Goal: Task Accomplishment & Management: Use online tool/utility

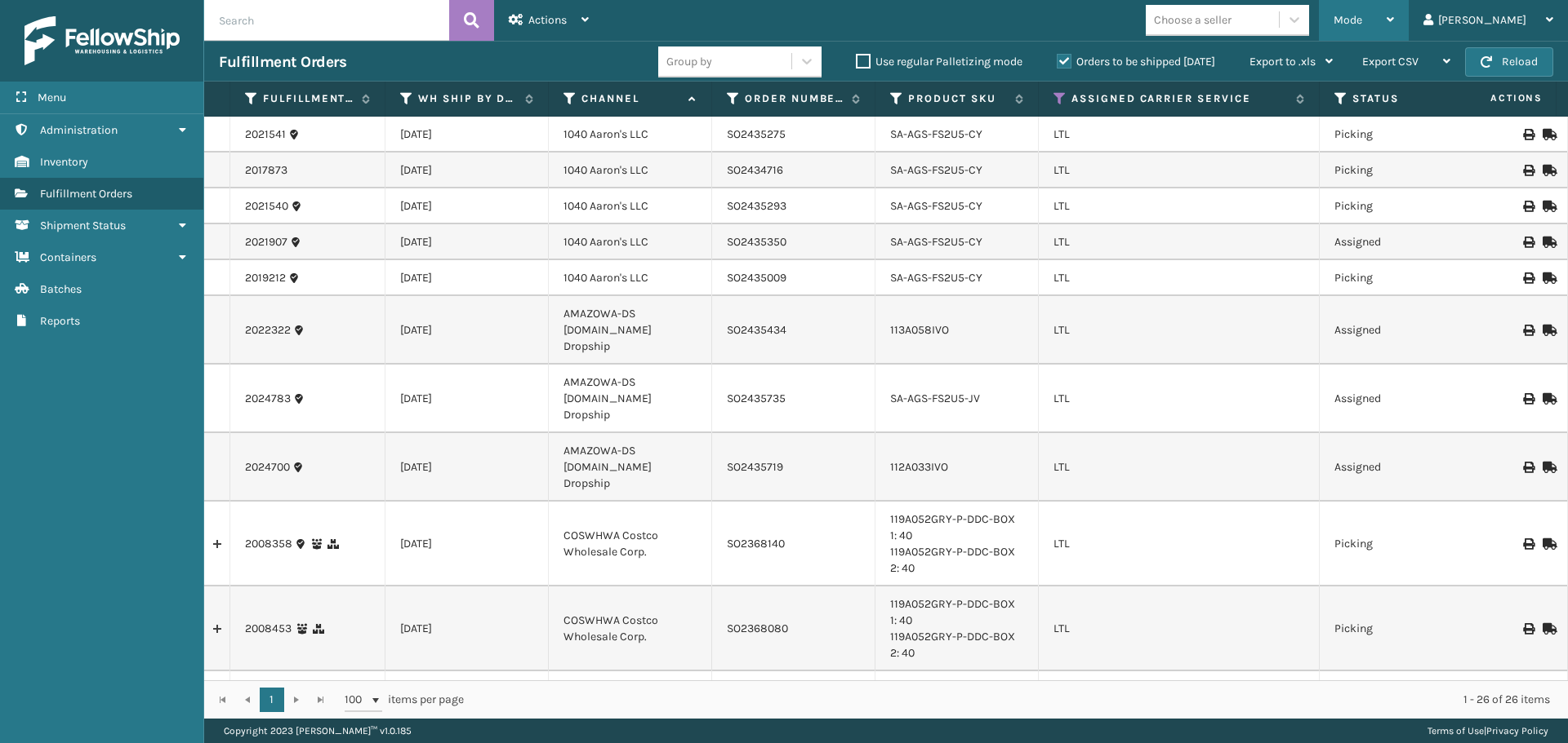
click at [1394, 28] on div "Mode" at bounding box center [1363, 20] width 61 height 41
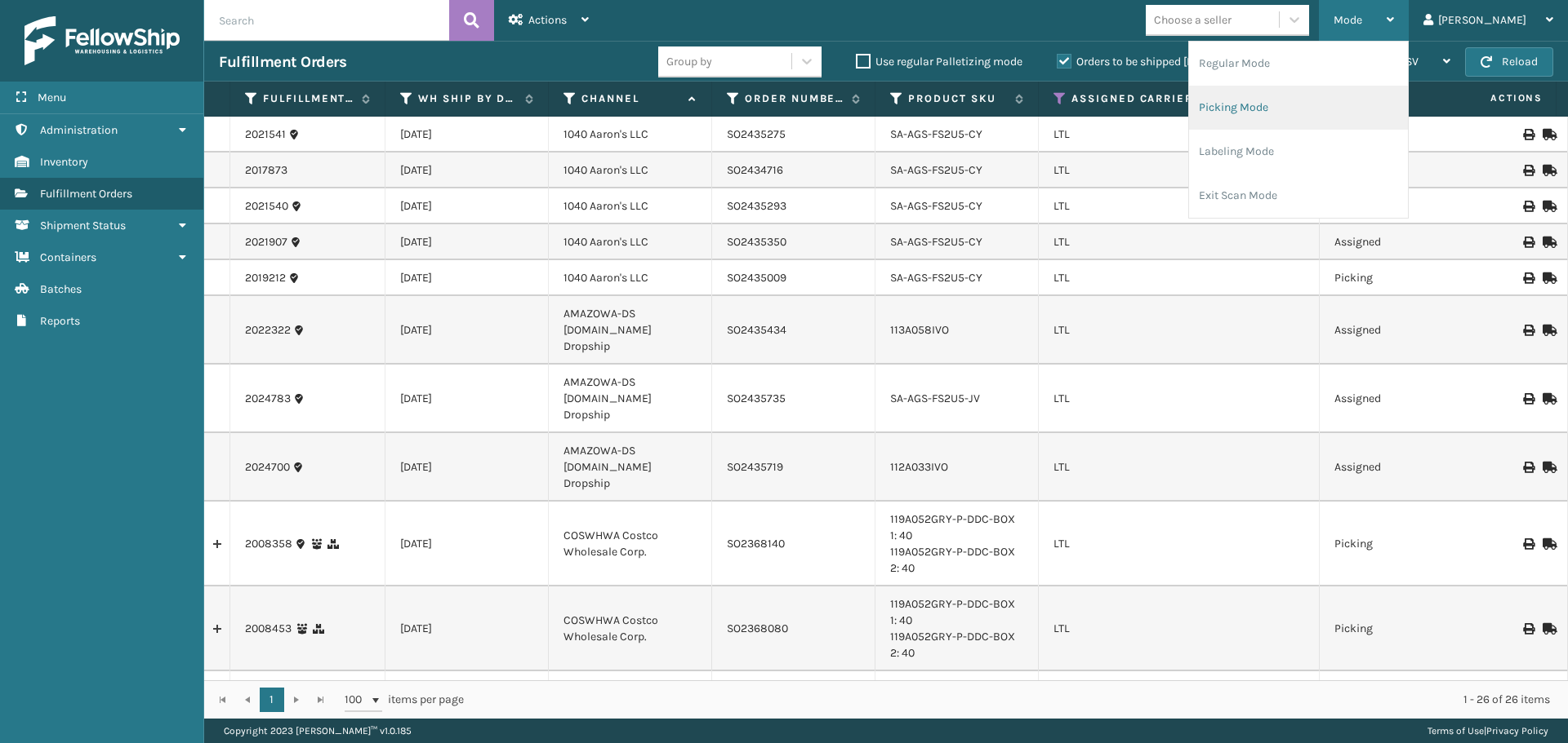
click at [1334, 111] on li "Picking Mode" at bounding box center [1299, 108] width 219 height 44
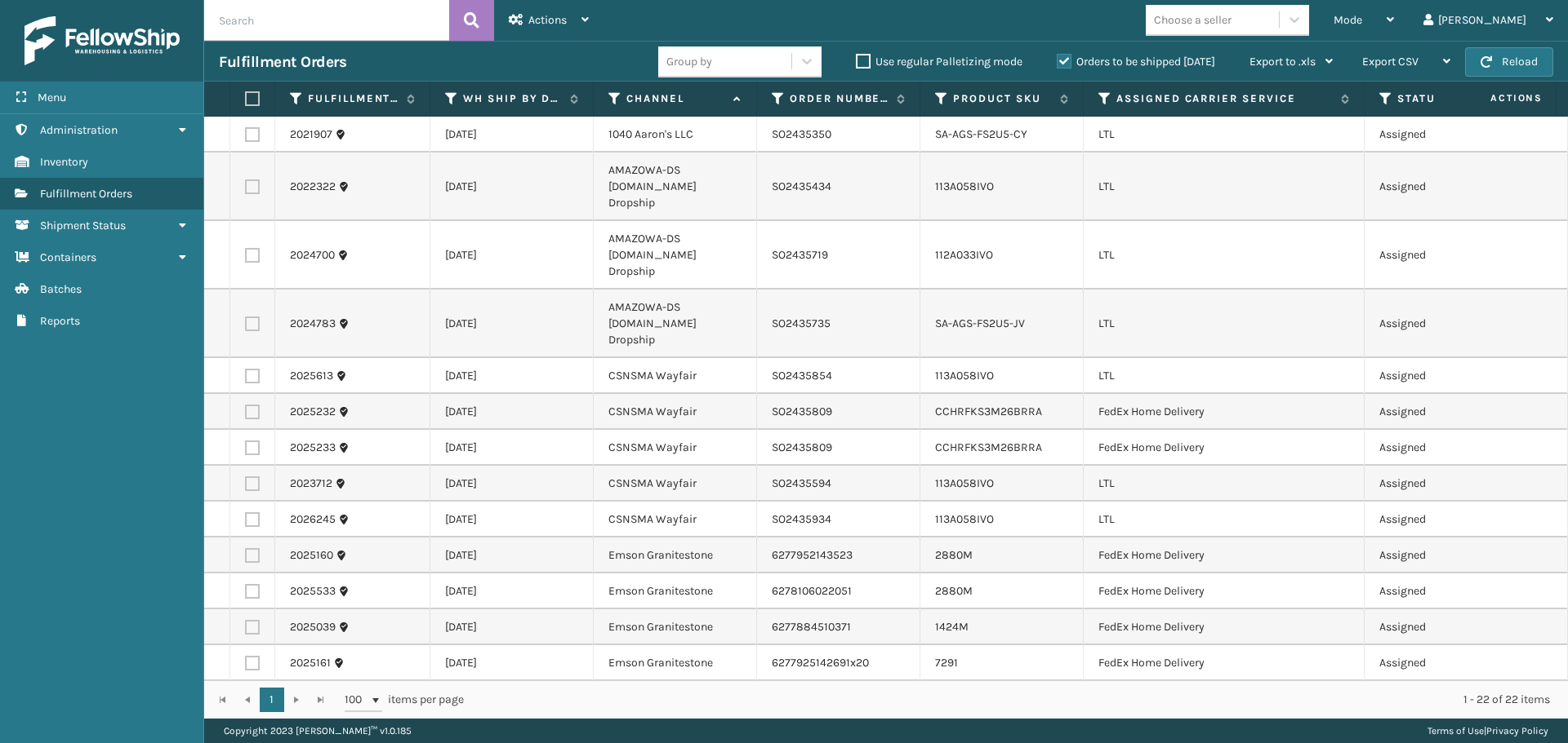
click at [1106, 87] on th "Assigned Carrier Service" at bounding box center [1223, 99] width 281 height 35
click at [1106, 92] on icon at bounding box center [1105, 99] width 13 height 15
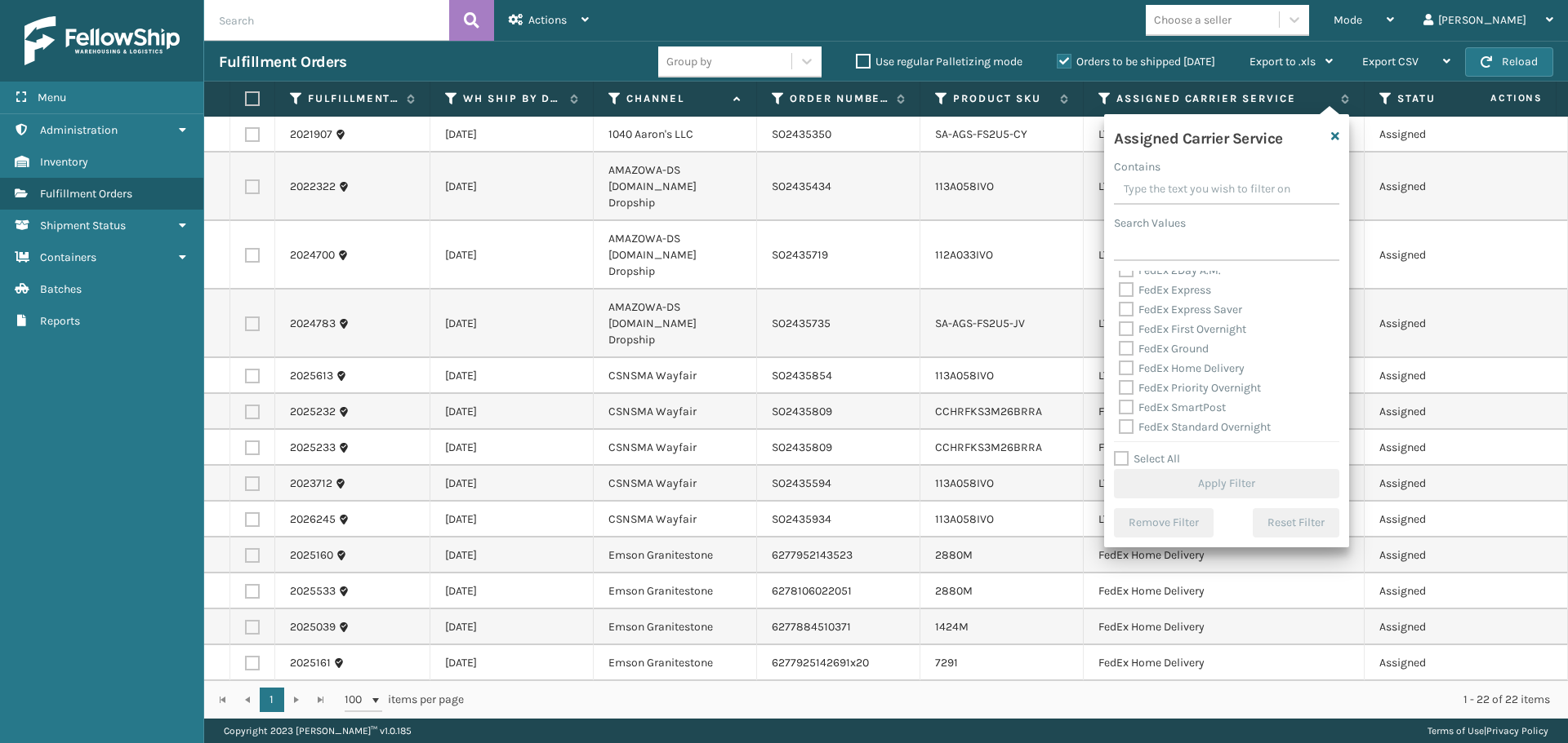
scroll to position [163, 0]
click at [1124, 348] on label "LTL" at bounding box center [1136, 352] width 36 height 14
click at [1119, 348] on input "LTL" at bounding box center [1118, 348] width 1 height 11
checkbox input "true"
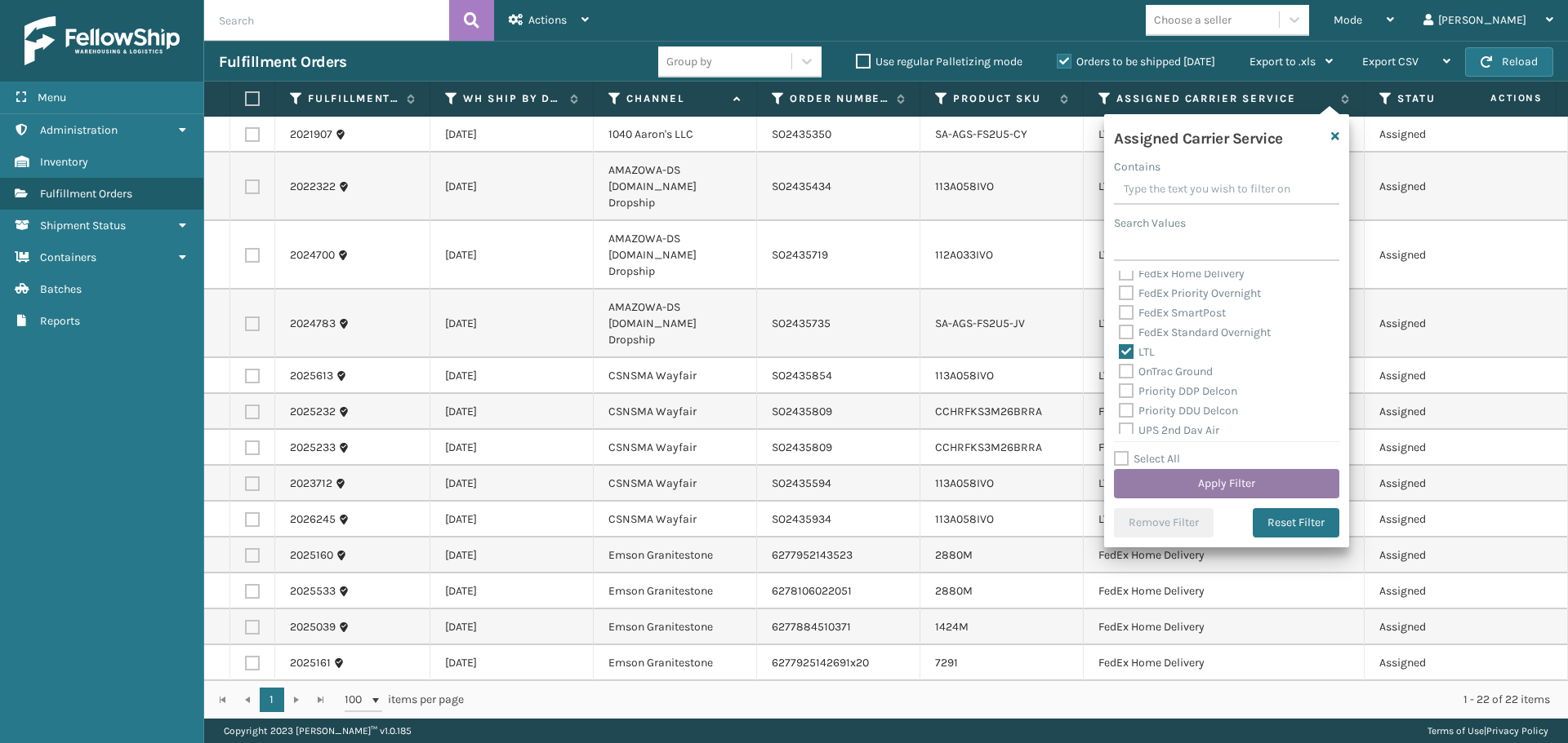
click at [1171, 492] on button "Apply Filter" at bounding box center [1226, 484] width 226 height 29
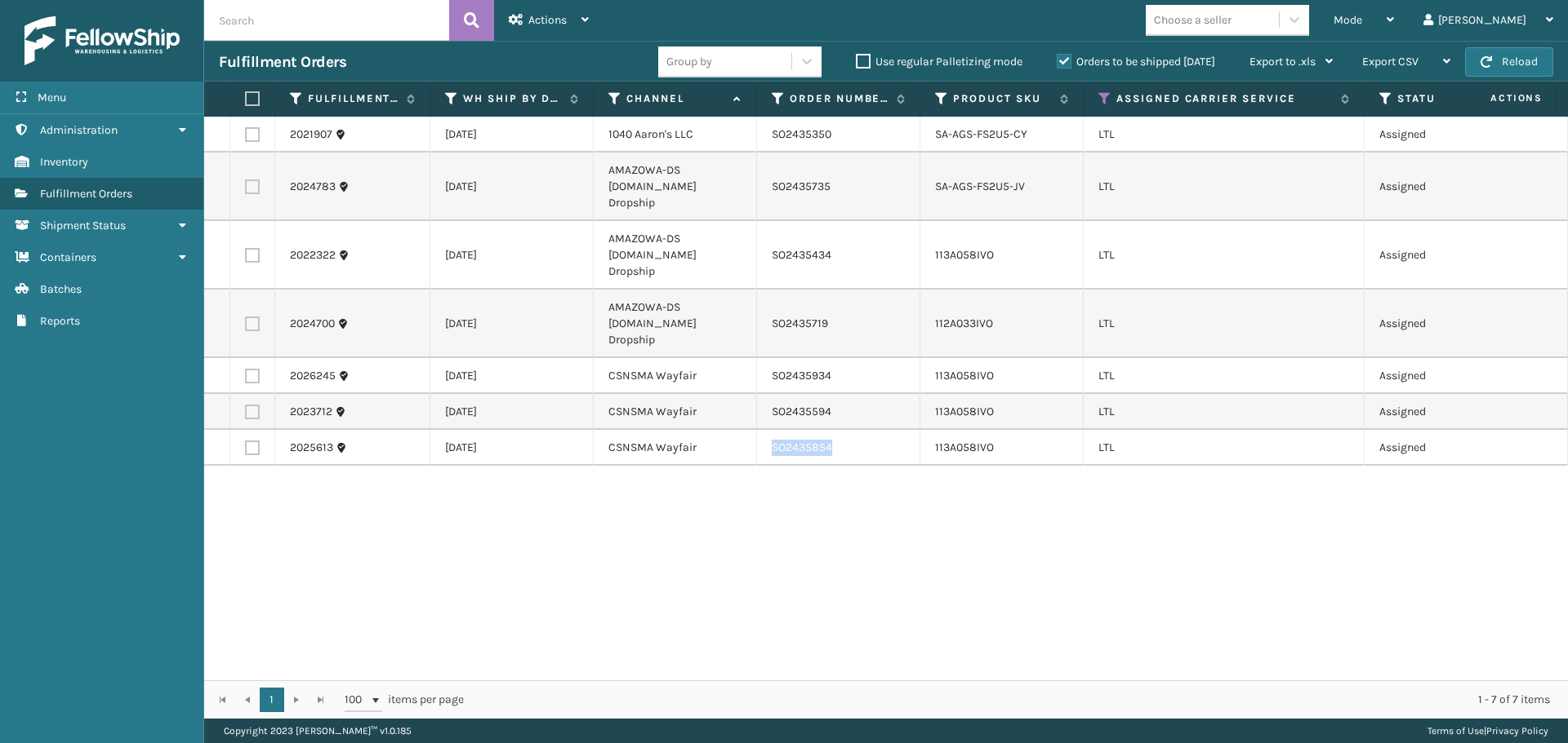
drag, startPoint x: 849, startPoint y: 407, endPoint x: 764, endPoint y: 405, distance: 85.0
click at [764, 430] on td "SO2435854" at bounding box center [838, 447] width 163 height 36
copy td "SO2435854"
click at [256, 369] on label at bounding box center [252, 377] width 15 height 15
click at [246, 369] on input "checkbox" at bounding box center [245, 375] width 1 height 11
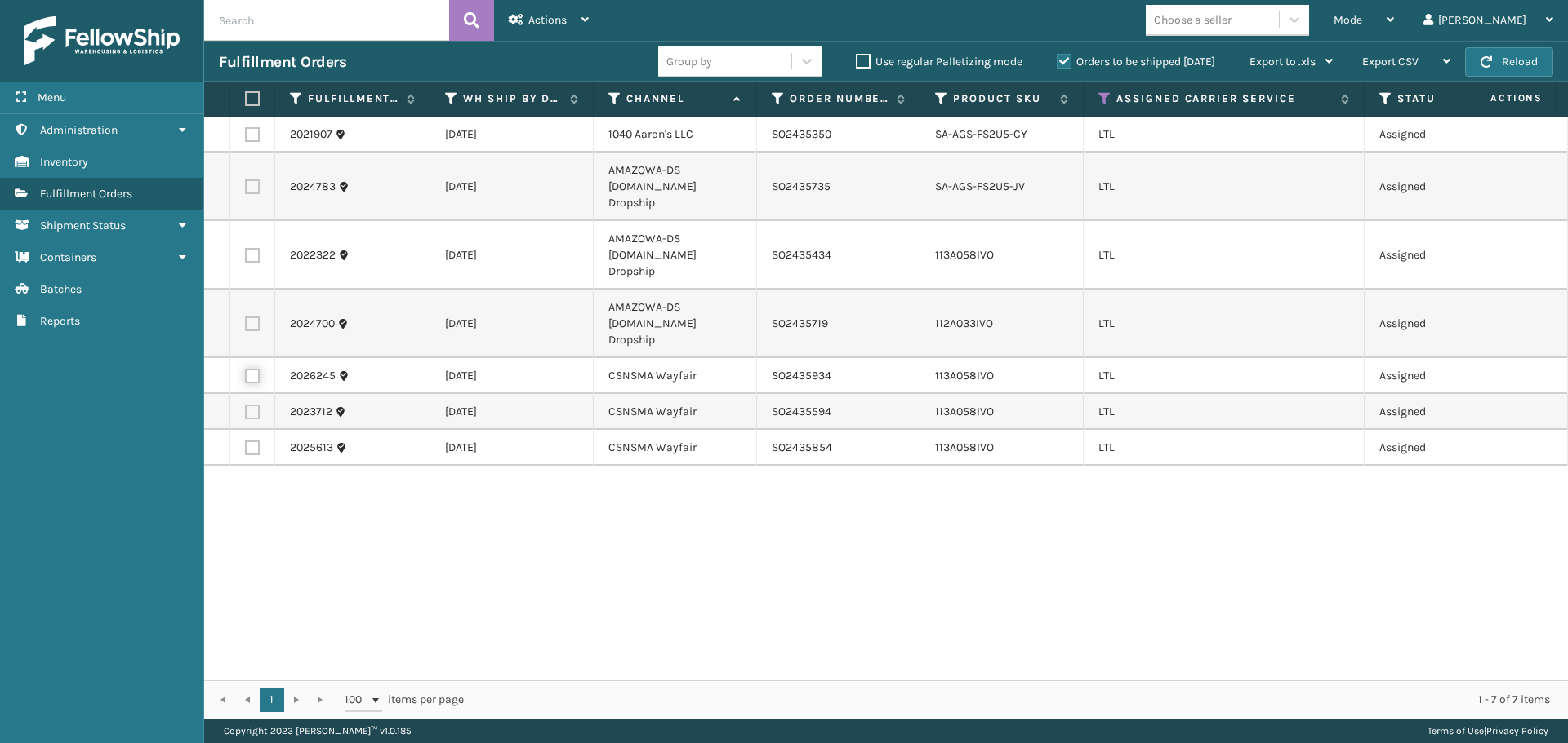
checkbox input "true"
click at [254, 394] on td at bounding box center [252, 412] width 45 height 36
click at [252, 405] on label at bounding box center [252, 412] width 15 height 15
click at [246, 405] on input "checkbox" at bounding box center [245, 411] width 1 height 11
checkbox input "true"
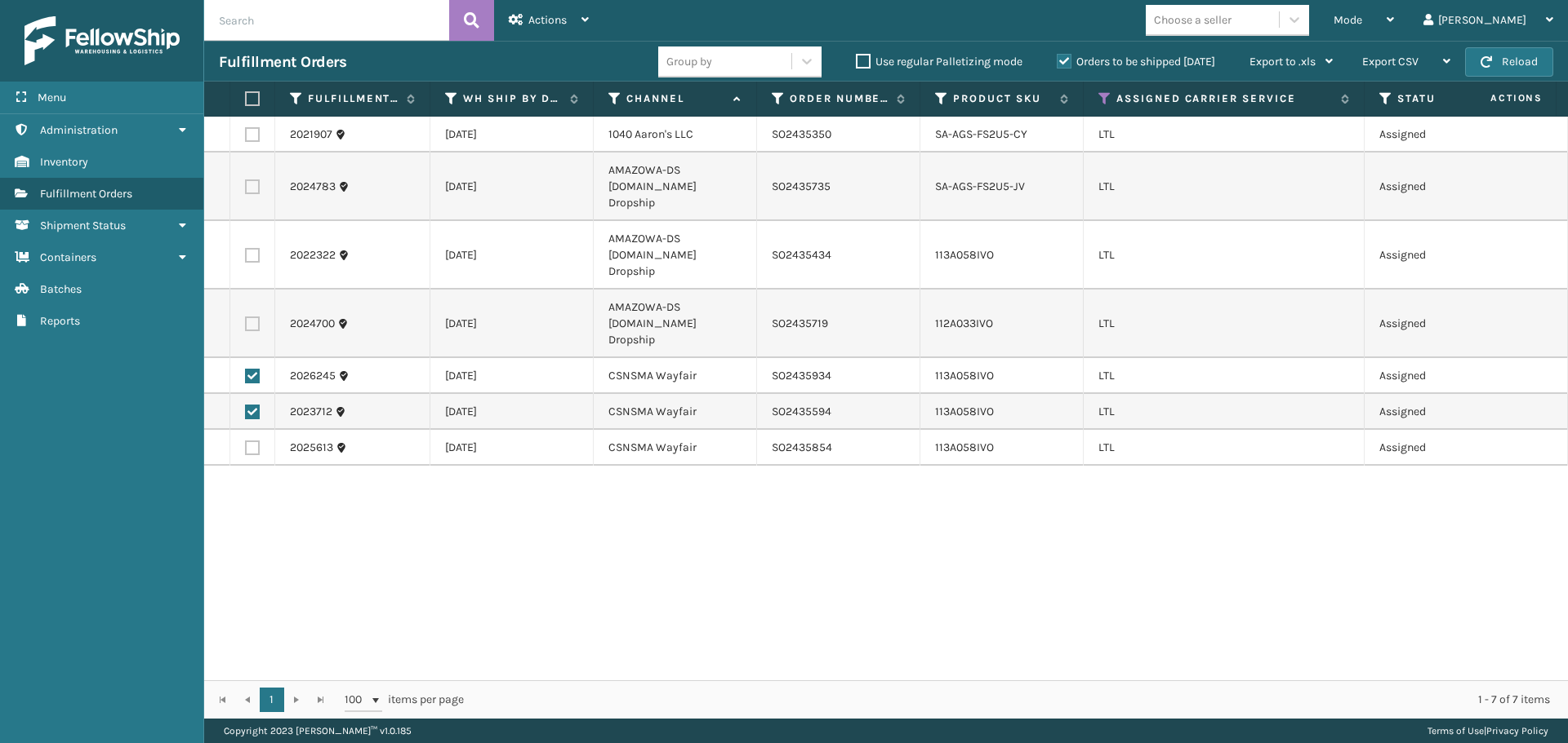
click at [252, 441] on label at bounding box center [252, 448] width 15 height 15
click at [246, 441] on input "checkbox" at bounding box center [245, 447] width 1 height 11
checkbox input "true"
drag, startPoint x: 842, startPoint y: 327, endPoint x: 778, endPoint y: 327, distance: 64.0
click at [778, 358] on td "SO2435934" at bounding box center [838, 376] width 163 height 36
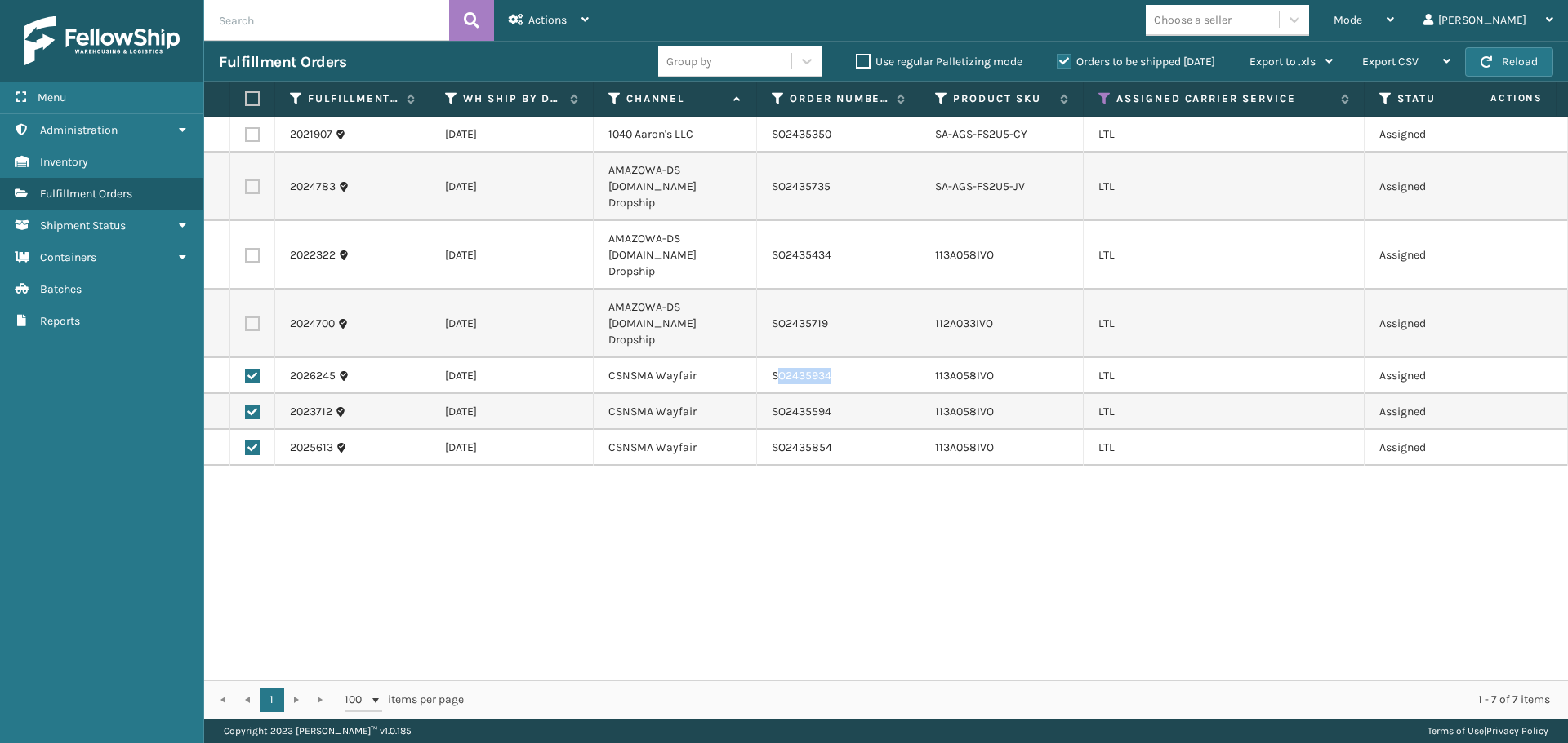
drag, startPoint x: 805, startPoint y: 330, endPoint x: 815, endPoint y: 331, distance: 10.0
click at [806, 358] on td "SO2435934" at bounding box center [838, 376] width 163 height 36
click at [831, 358] on td "SO2435934" at bounding box center [838, 376] width 163 height 36
click at [813, 358] on td "SO2435934" at bounding box center [838, 376] width 163 height 36
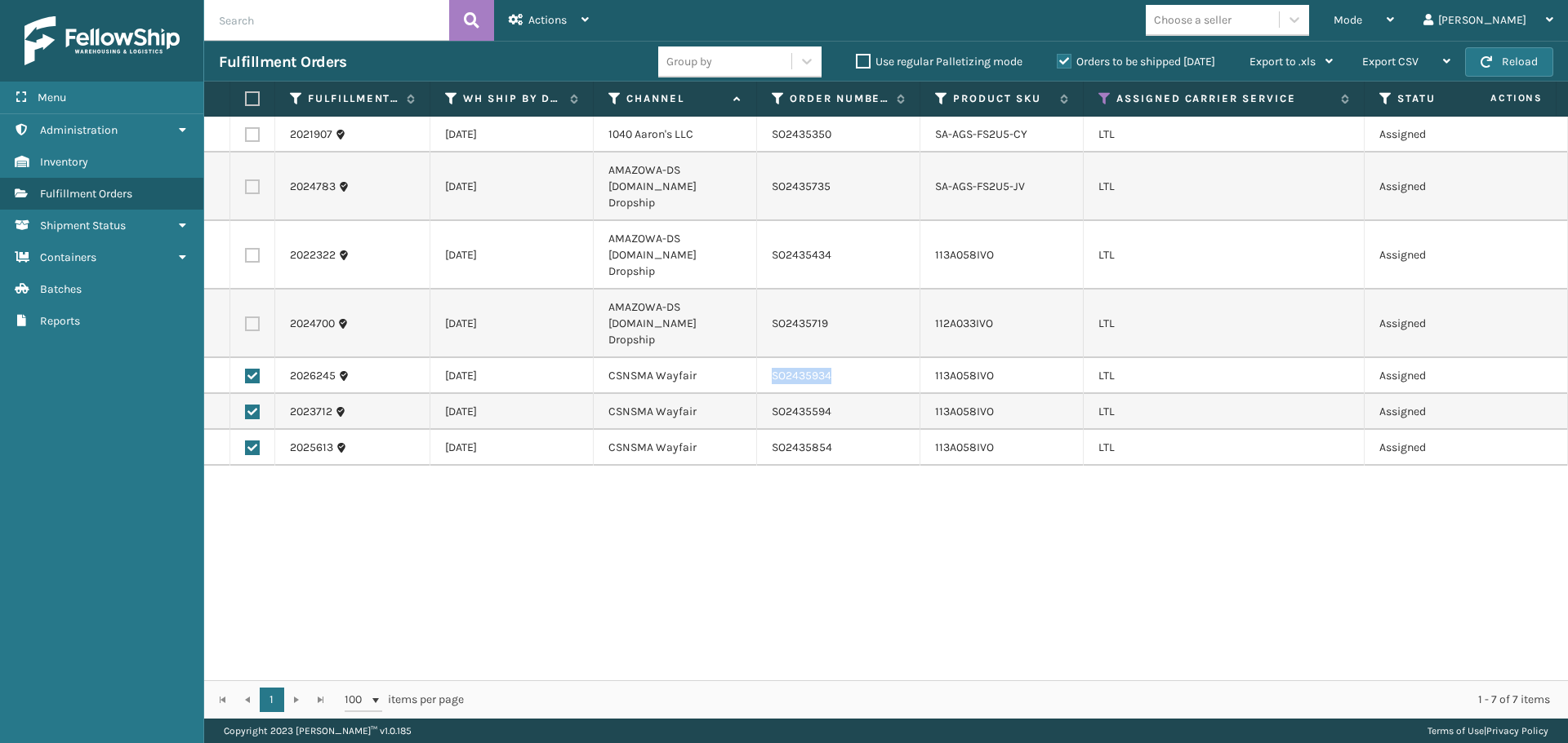
copy td "SO2435934"
click at [808, 394] on td "SO2435594" at bounding box center [838, 412] width 163 height 36
copy td "SO2435594"
click at [791, 430] on td "SO2435854" at bounding box center [838, 447] width 163 height 36
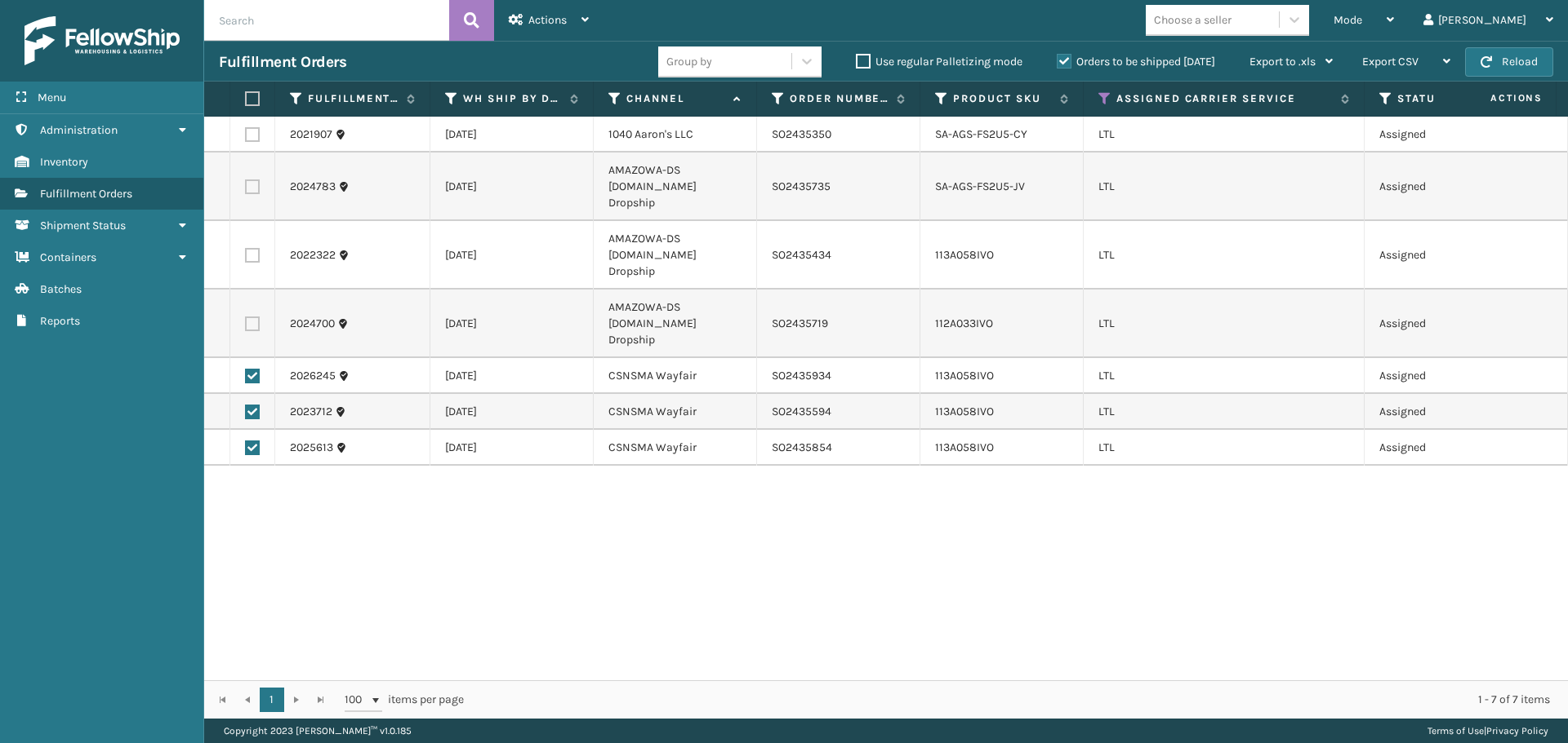
click at [791, 430] on td "SO2435854" at bounding box center [838, 447] width 163 height 36
copy td "SO2435854"
click at [583, 25] on icon at bounding box center [585, 19] width 7 height 11
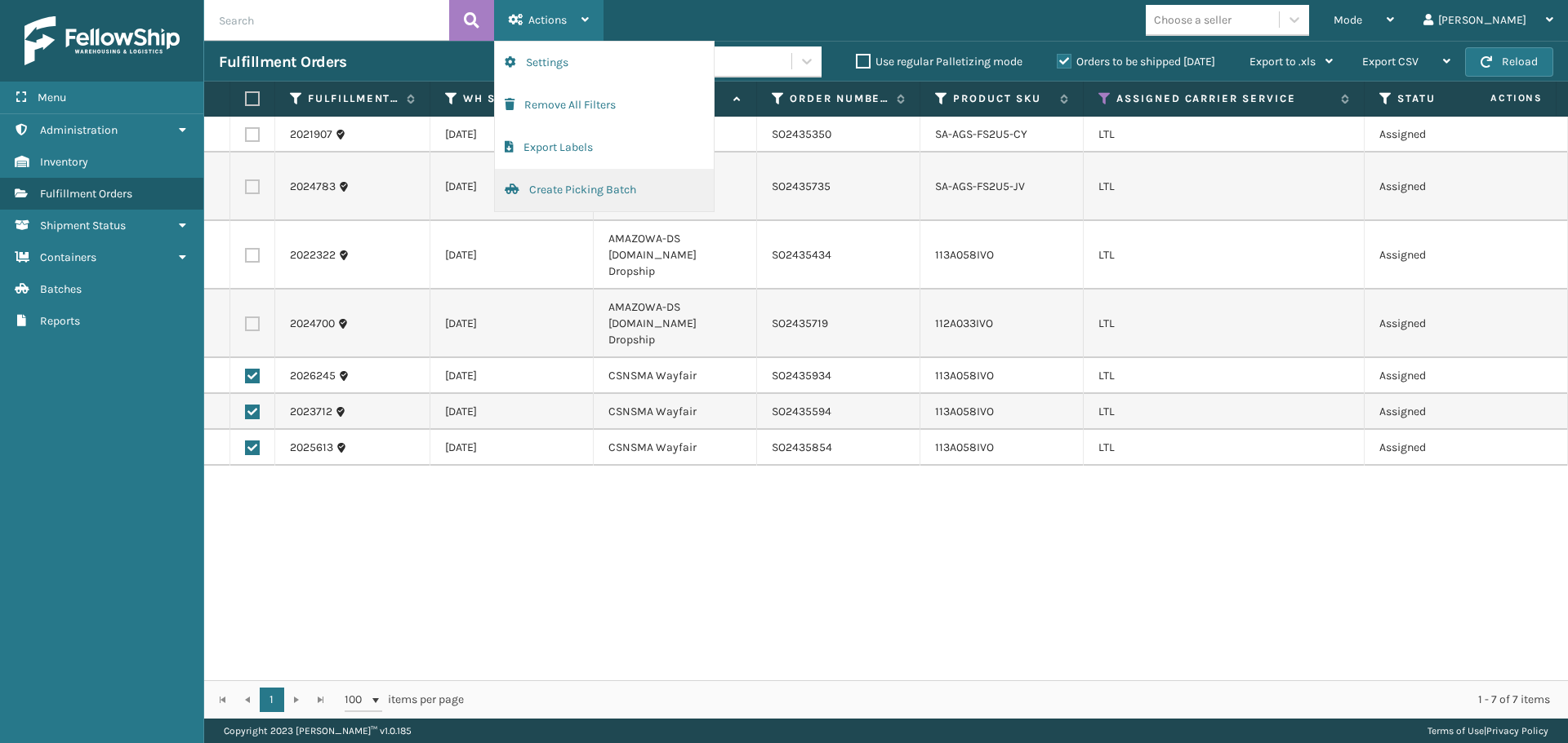
click at [572, 183] on button "Create Picking Batch" at bounding box center [604, 190] width 219 height 42
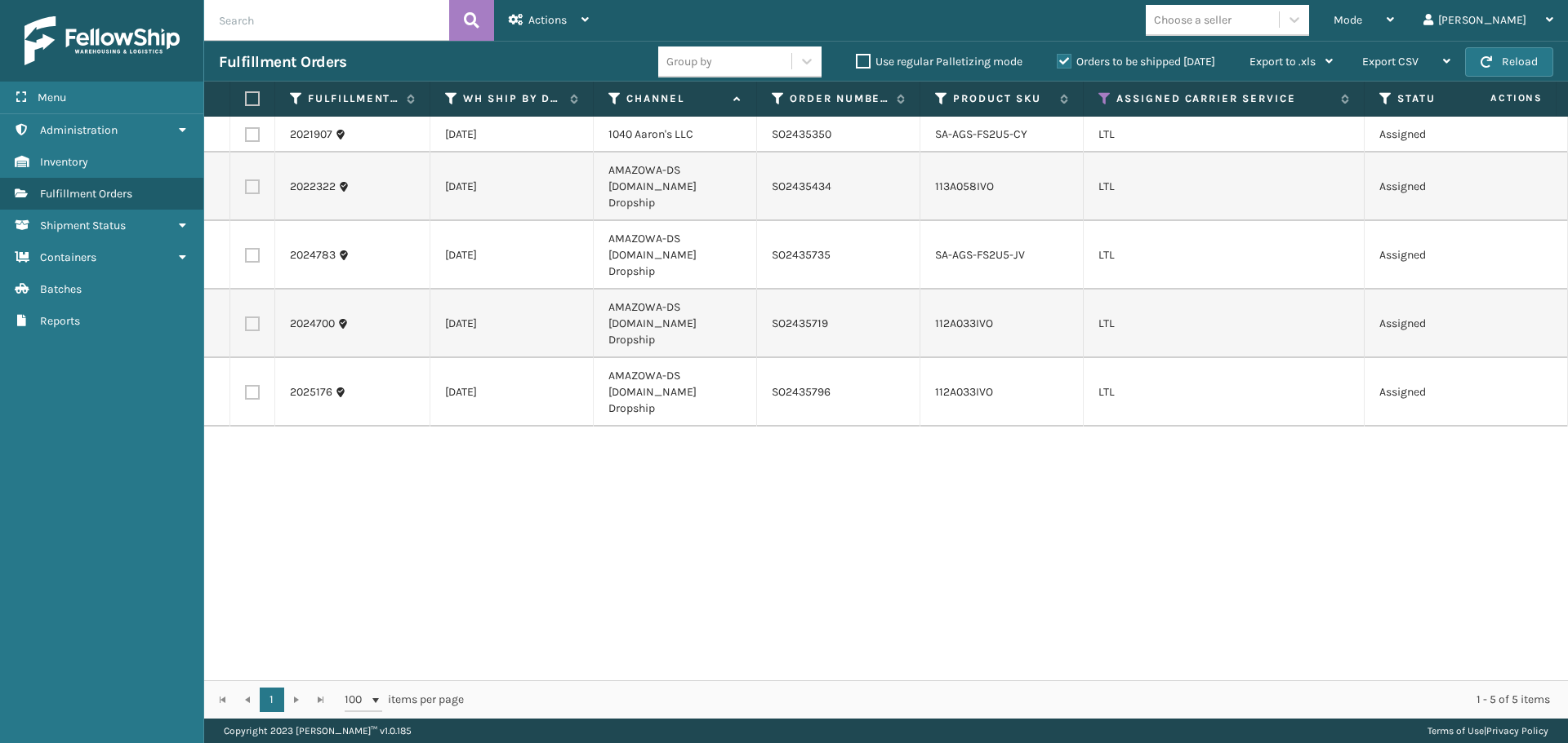
click at [249, 184] on label at bounding box center [252, 187] width 15 height 15
click at [246, 184] on input "checkbox" at bounding box center [245, 185] width 1 height 11
checkbox input "true"
click at [246, 248] on label at bounding box center [252, 255] width 15 height 15
click at [246, 248] on input "checkbox" at bounding box center [245, 253] width 1 height 11
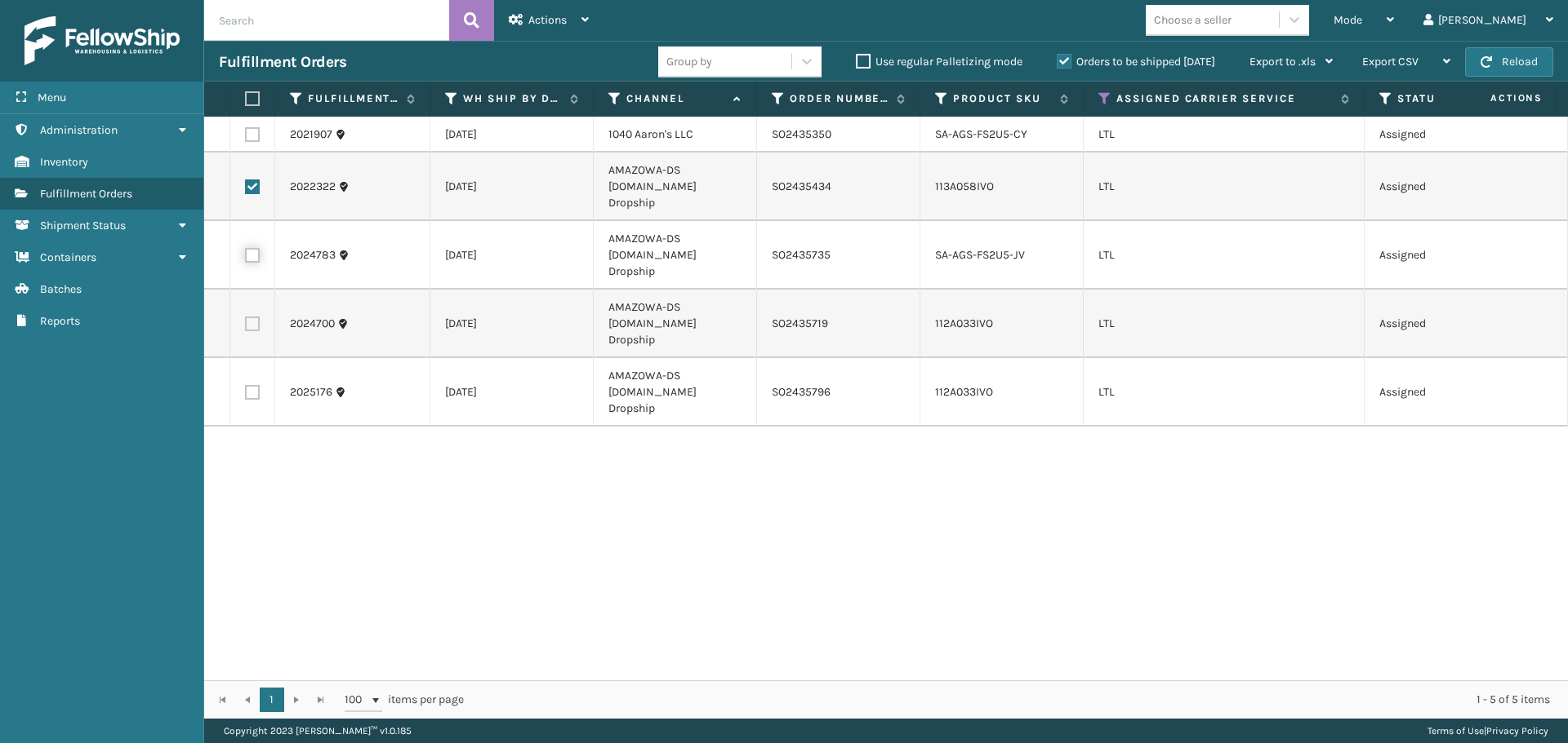
checkbox input "true"
drag, startPoint x: 251, startPoint y: 290, endPoint x: 250, endPoint y: 302, distance: 12.0
click at [252, 317] on label at bounding box center [252, 324] width 15 height 15
click at [246, 317] on input "checkbox" at bounding box center [245, 322] width 1 height 11
checkbox input "true"
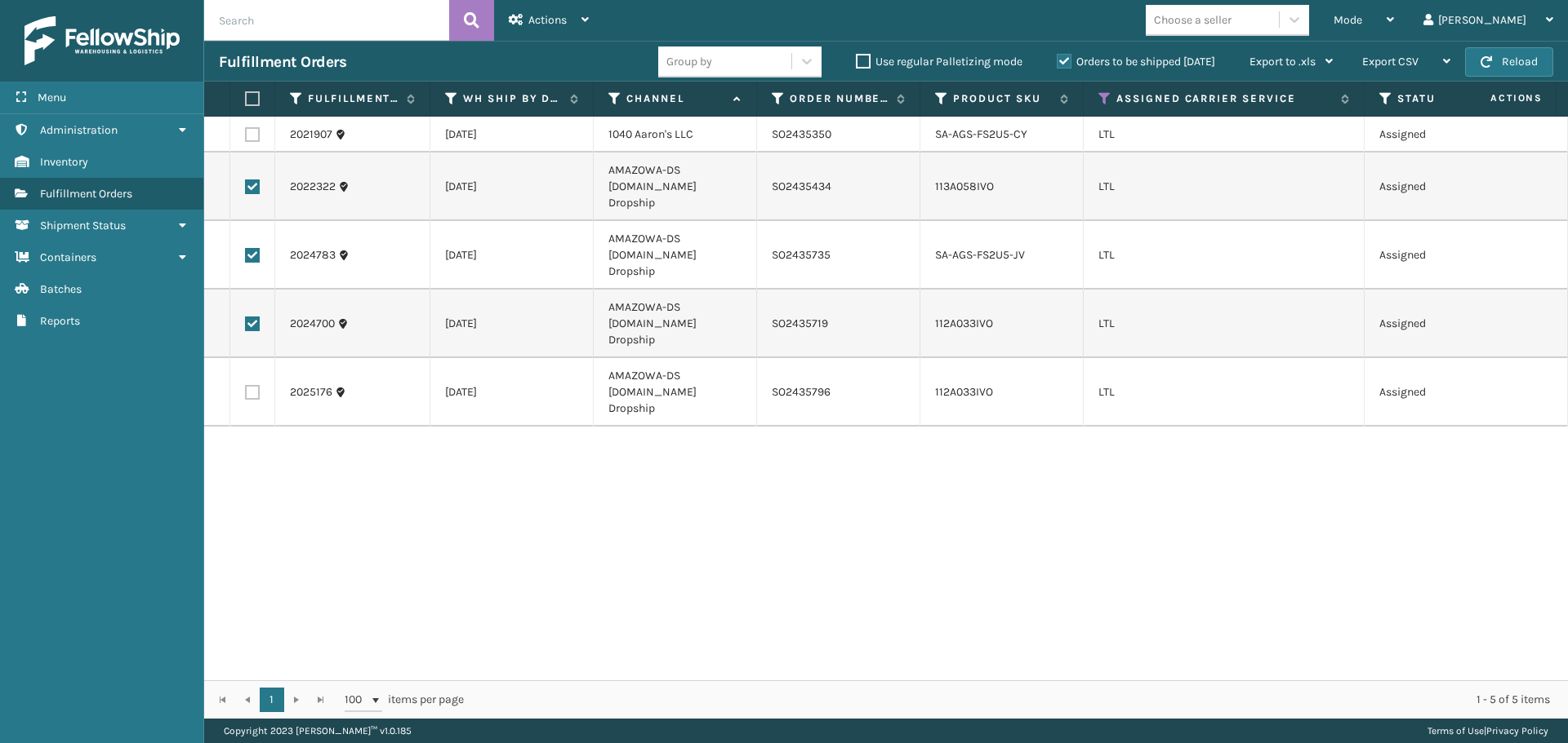
click at [248, 385] on label at bounding box center [252, 392] width 15 height 15
click at [246, 385] on input "checkbox" at bounding box center [245, 390] width 1 height 11
checkbox input "true"
click at [532, 25] on span "Actions" at bounding box center [547, 19] width 39 height 14
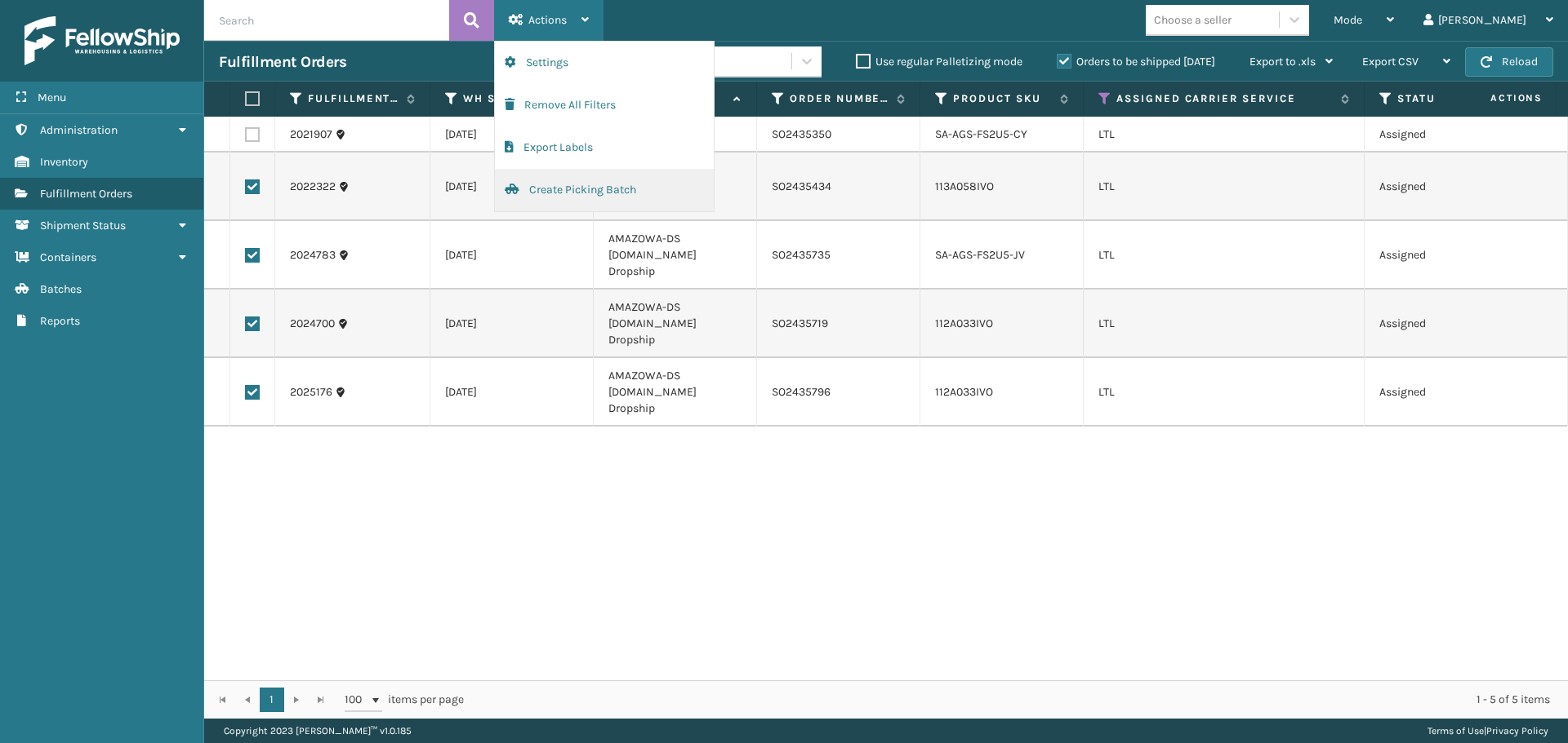
click at [572, 183] on button "Create Picking Batch" at bounding box center [604, 190] width 219 height 42
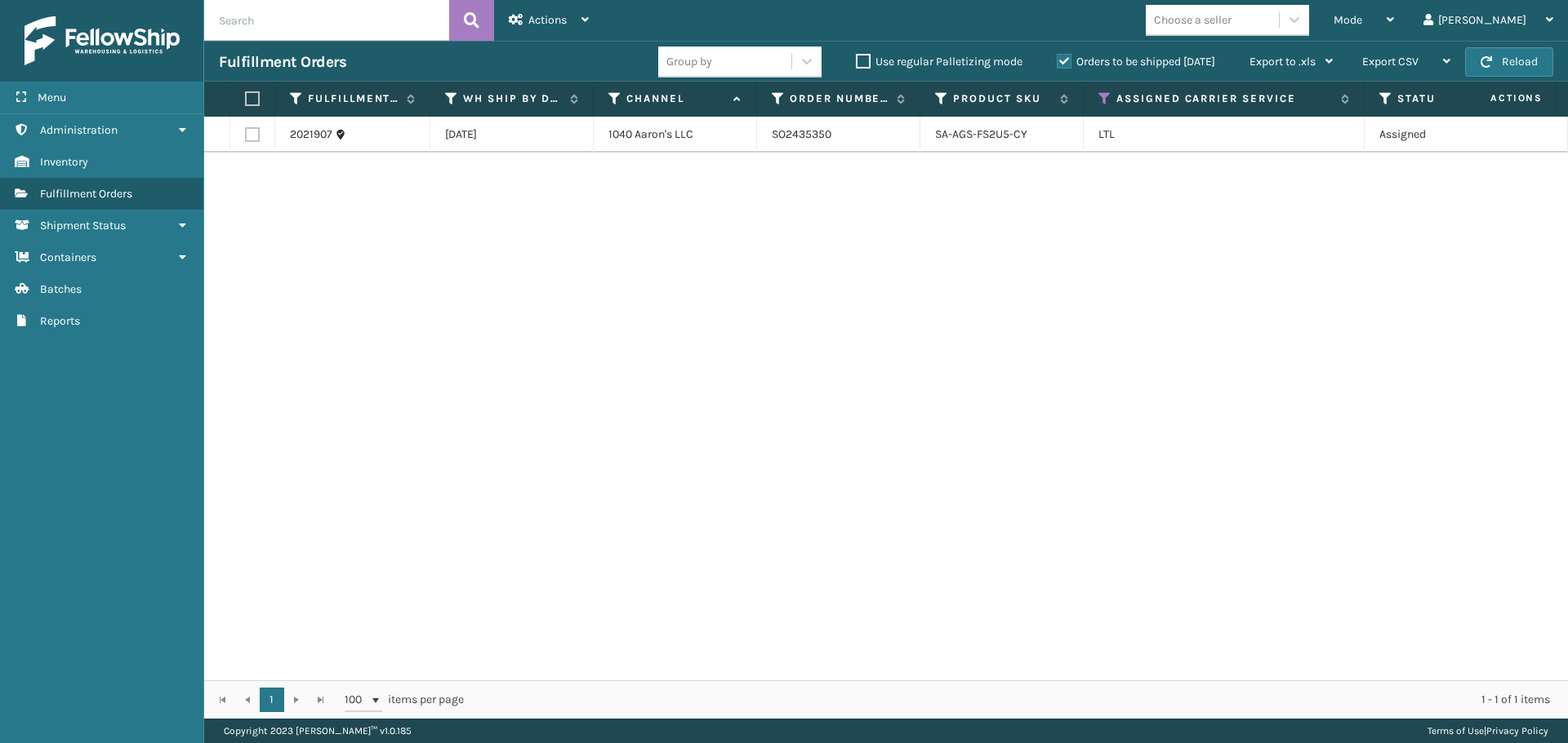
click at [251, 133] on label at bounding box center [252, 134] width 15 height 15
click at [246, 133] on input "checkbox" at bounding box center [245, 133] width 1 height 11
checkbox input "true"
click at [583, 17] on icon at bounding box center [585, 19] width 7 height 11
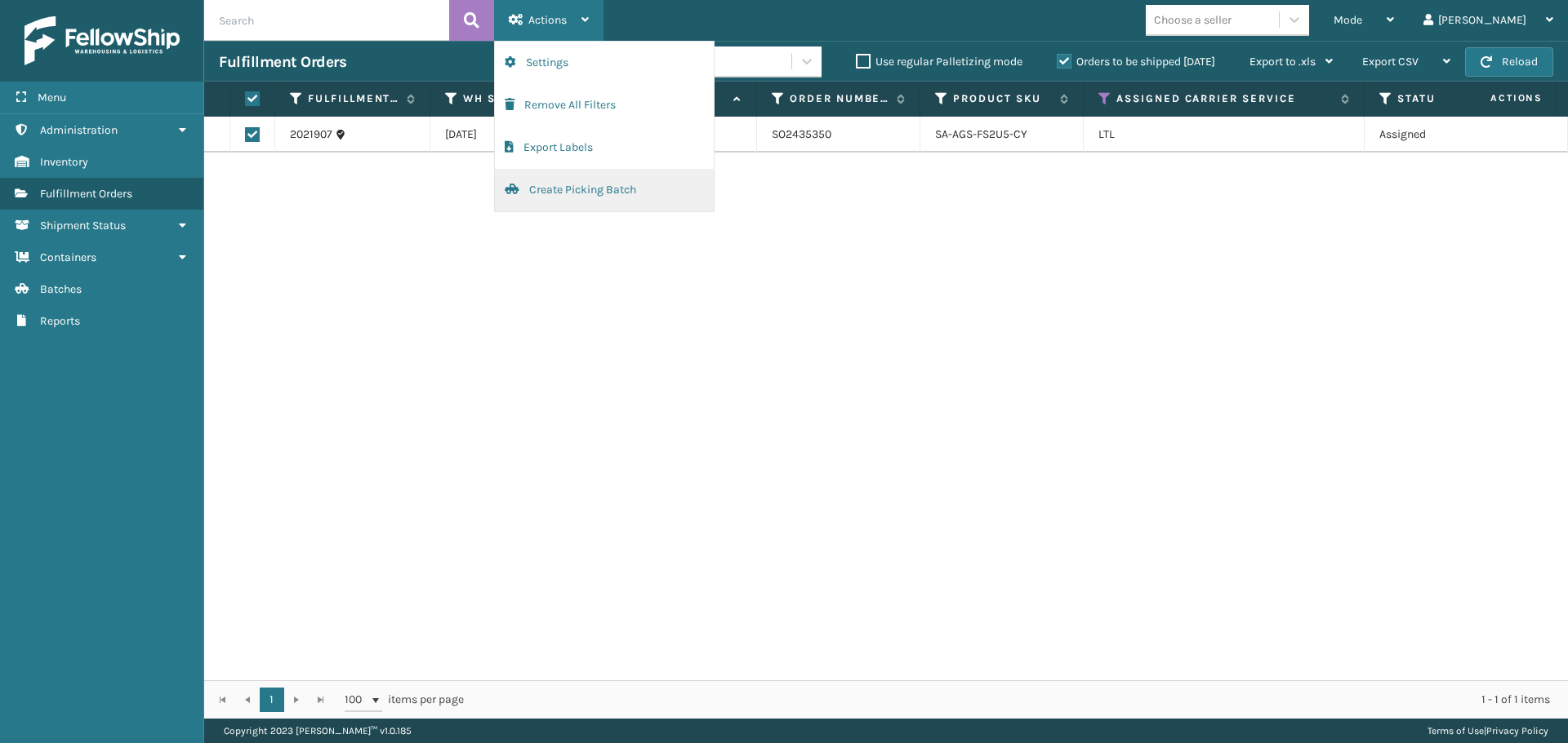
click at [567, 179] on button "Create Picking Batch" at bounding box center [604, 190] width 219 height 42
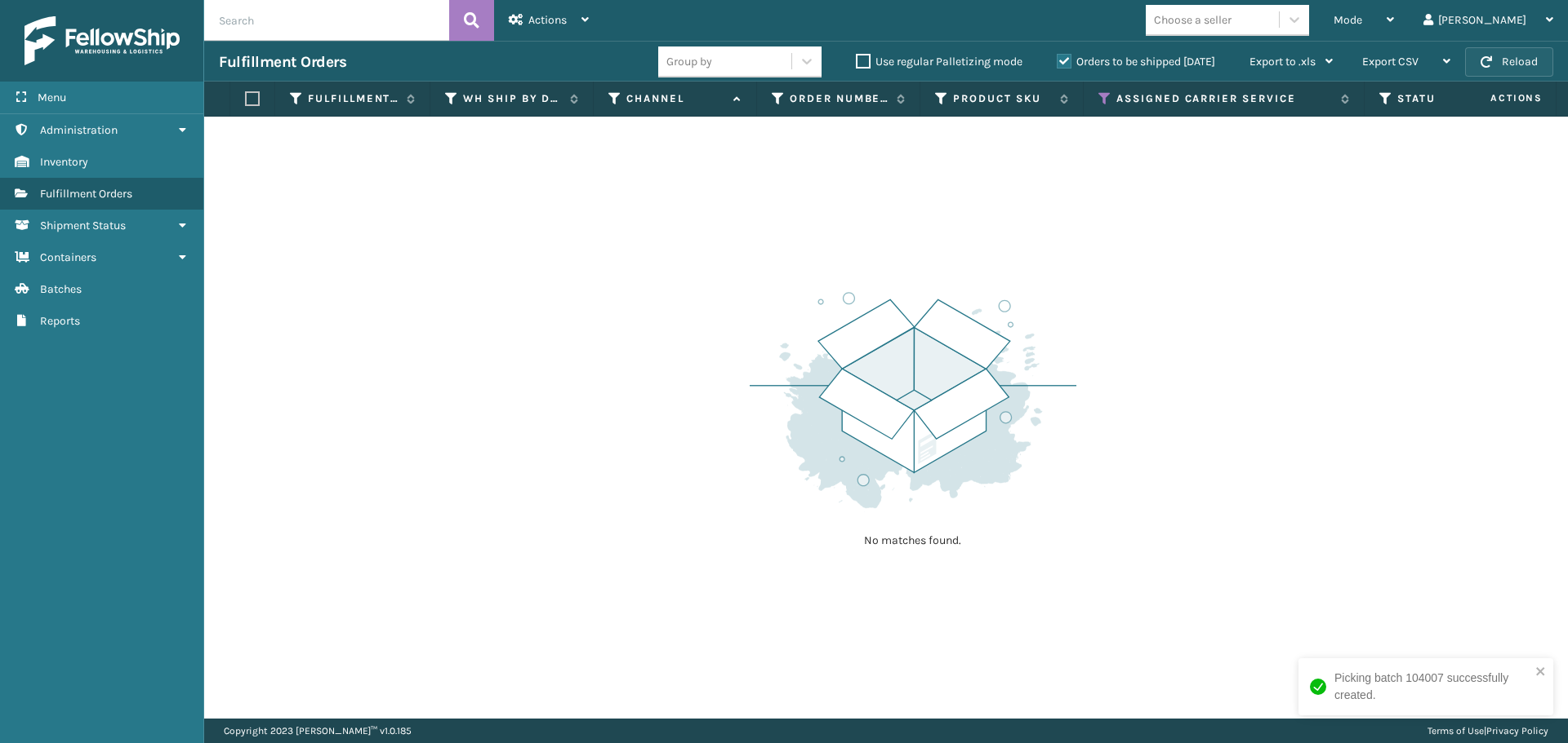
click at [1540, 75] on button "Reload" at bounding box center [1509, 62] width 88 height 29
